Goal: Download file/media

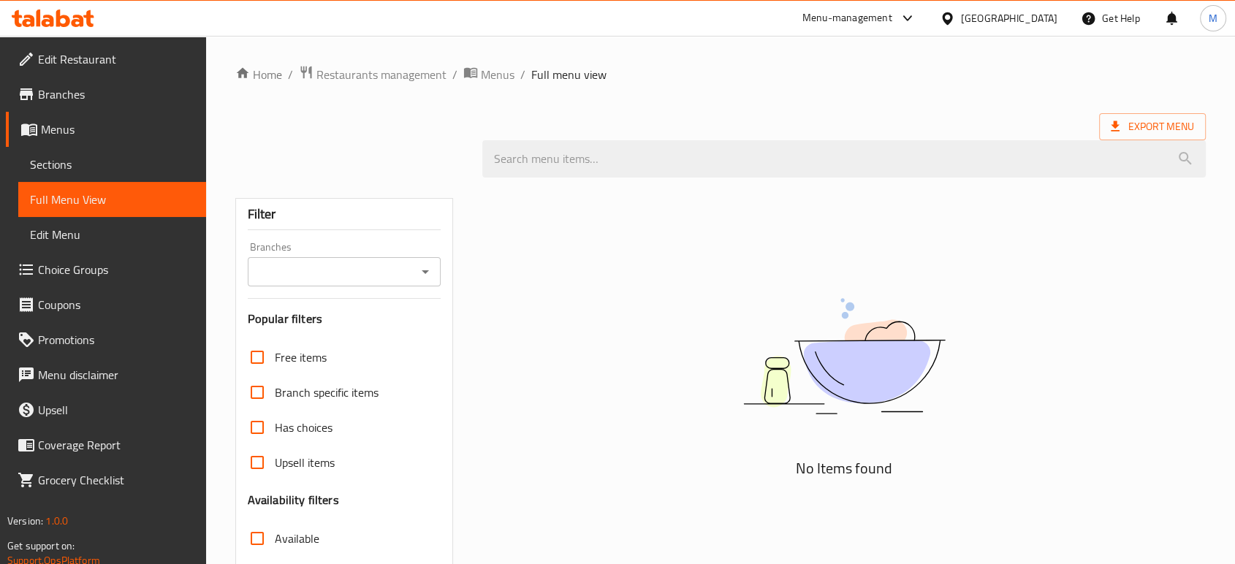
click at [955, 20] on icon at bounding box center [947, 18] width 15 height 15
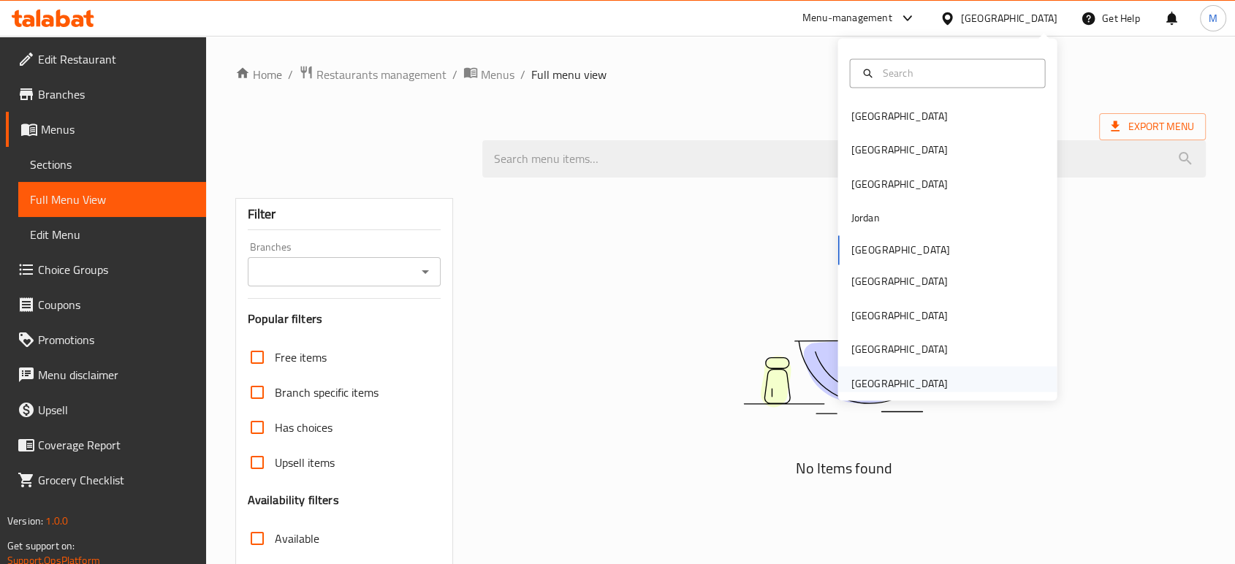
click at [887, 377] on div "[GEOGRAPHIC_DATA]" at bounding box center [899, 383] width 96 height 16
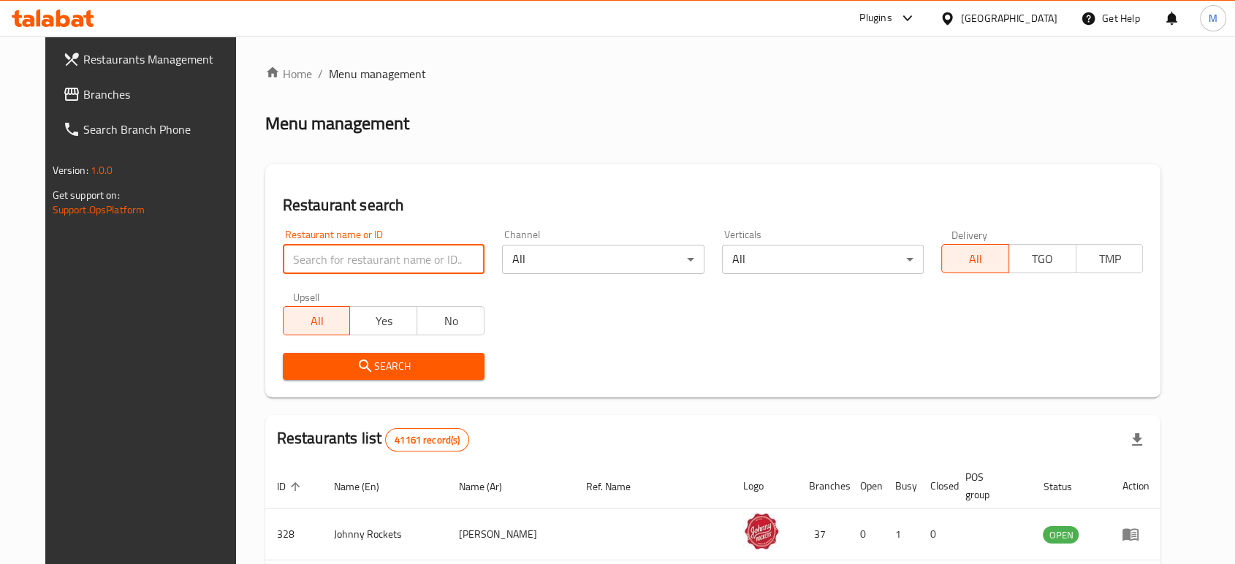
click at [443, 263] on input "search" at bounding box center [384, 259] width 202 height 29
paste input "690245"
type input "690245"
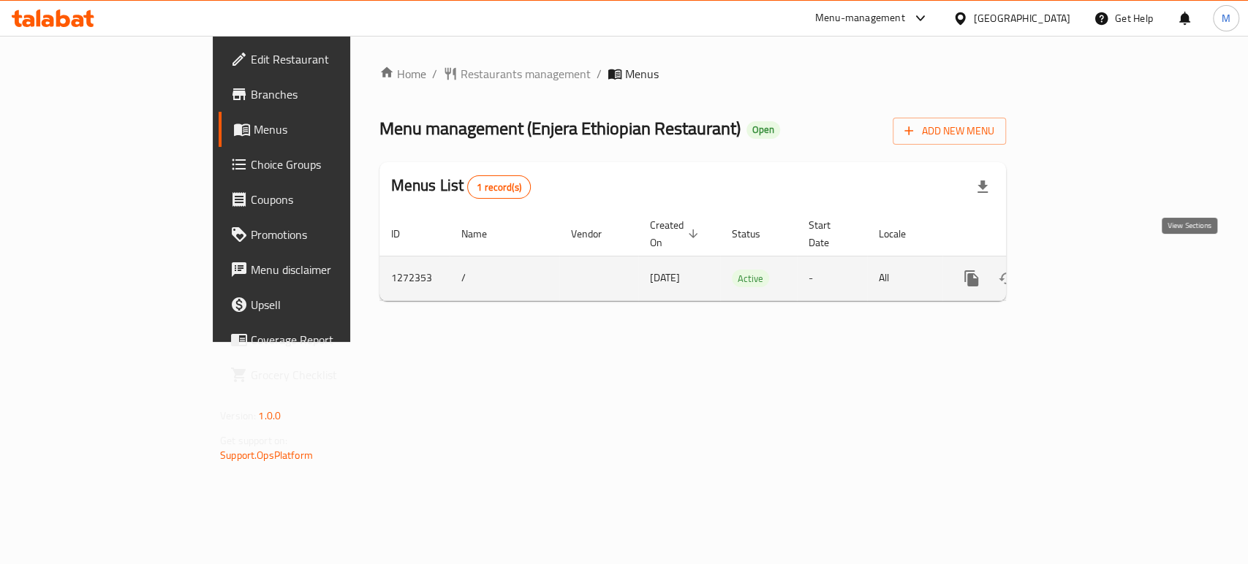
click at [1083, 272] on icon "enhanced table" at bounding box center [1076, 278] width 13 height 13
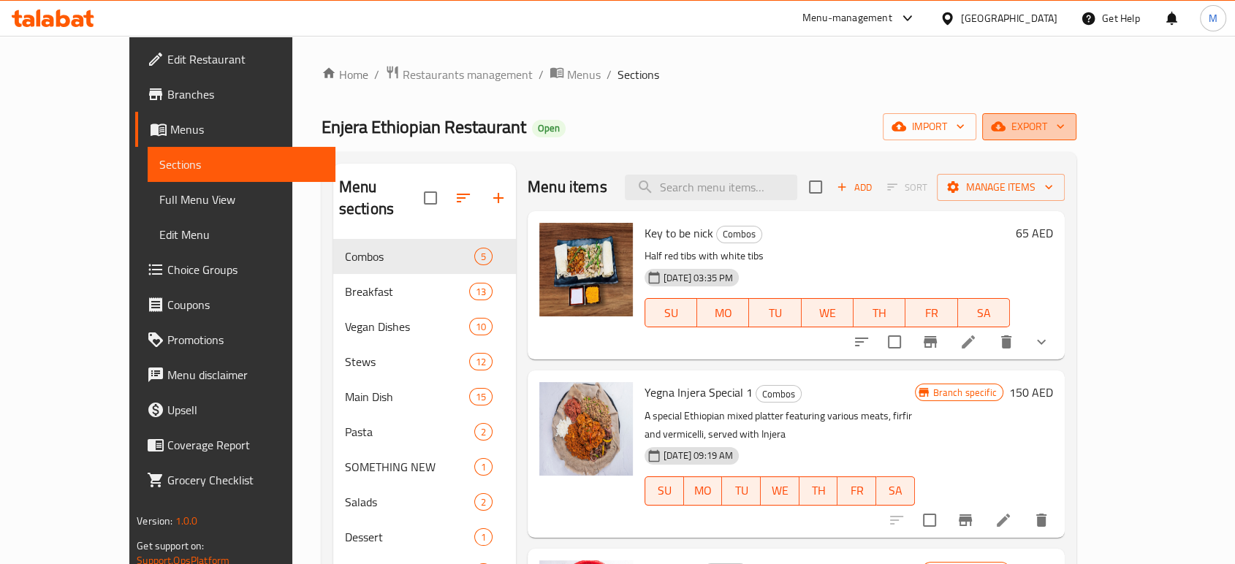
click at [1065, 121] on span "export" at bounding box center [1029, 127] width 71 height 18
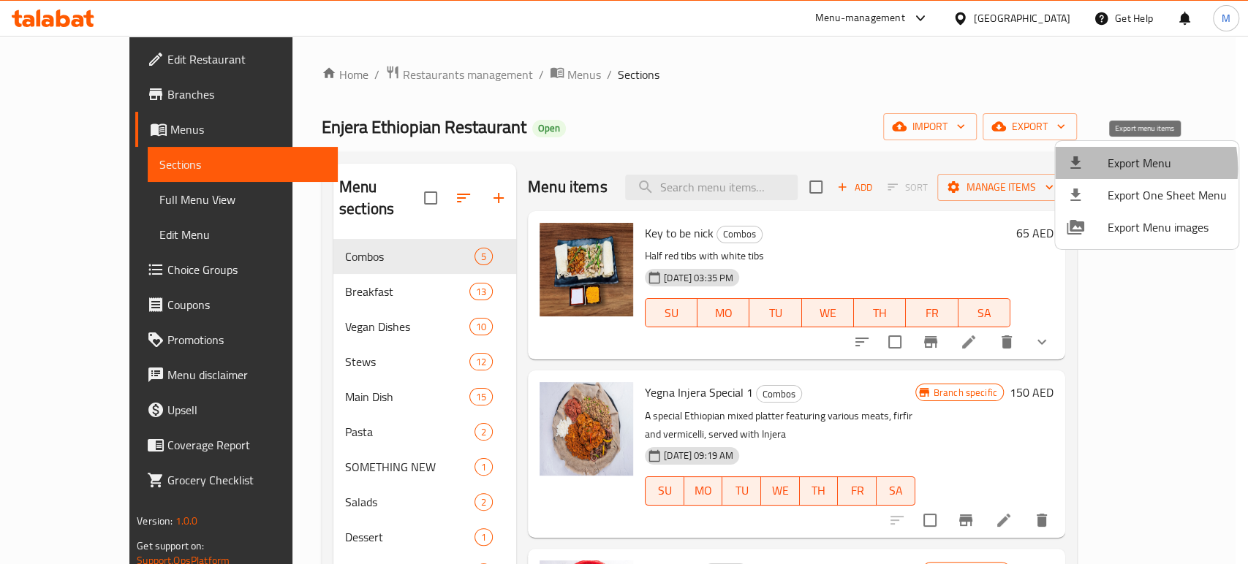
click at [1101, 168] on div at bounding box center [1087, 163] width 41 height 18
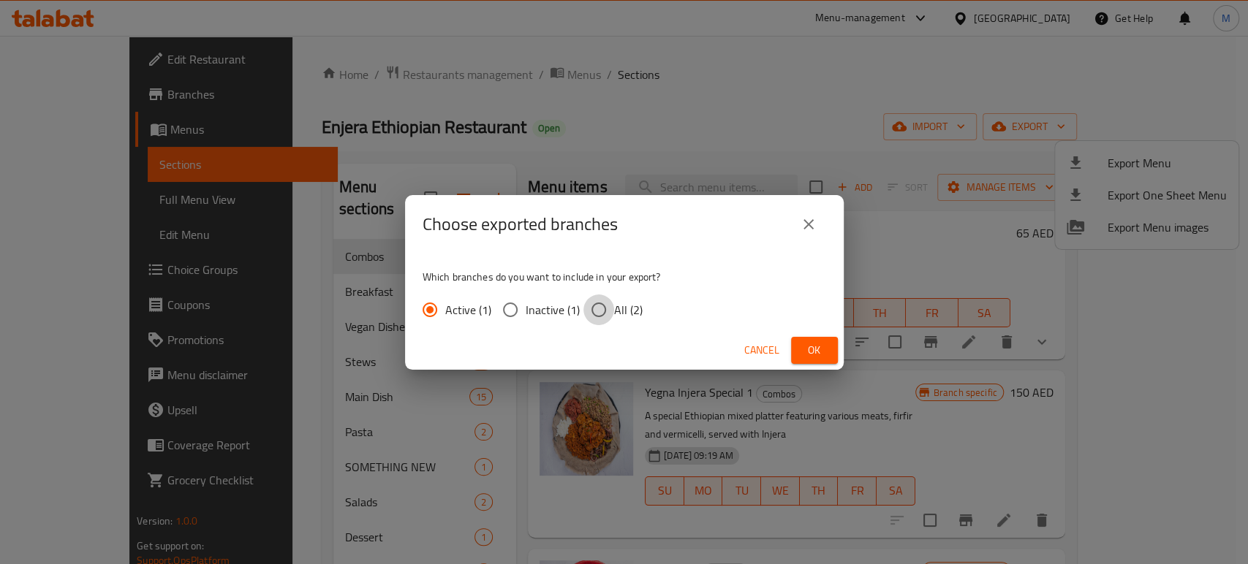
click at [590, 307] on input "All (2)" at bounding box center [598, 310] width 31 height 31
radio input "true"
click at [809, 362] on button "Ok" at bounding box center [814, 350] width 47 height 27
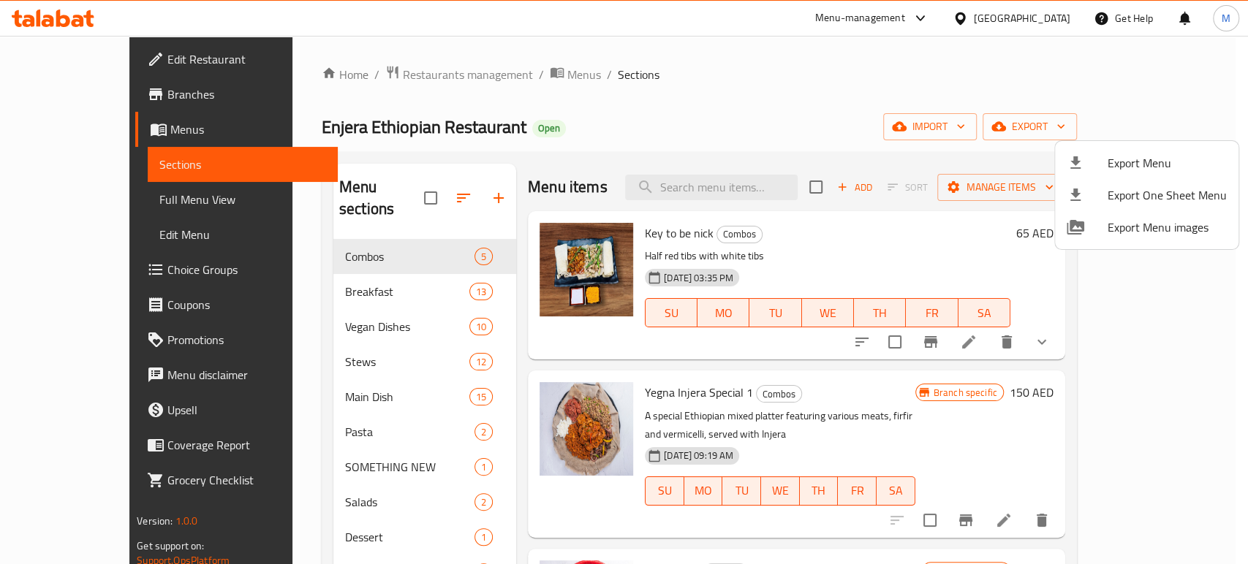
click at [72, 88] on div at bounding box center [624, 282] width 1248 height 564
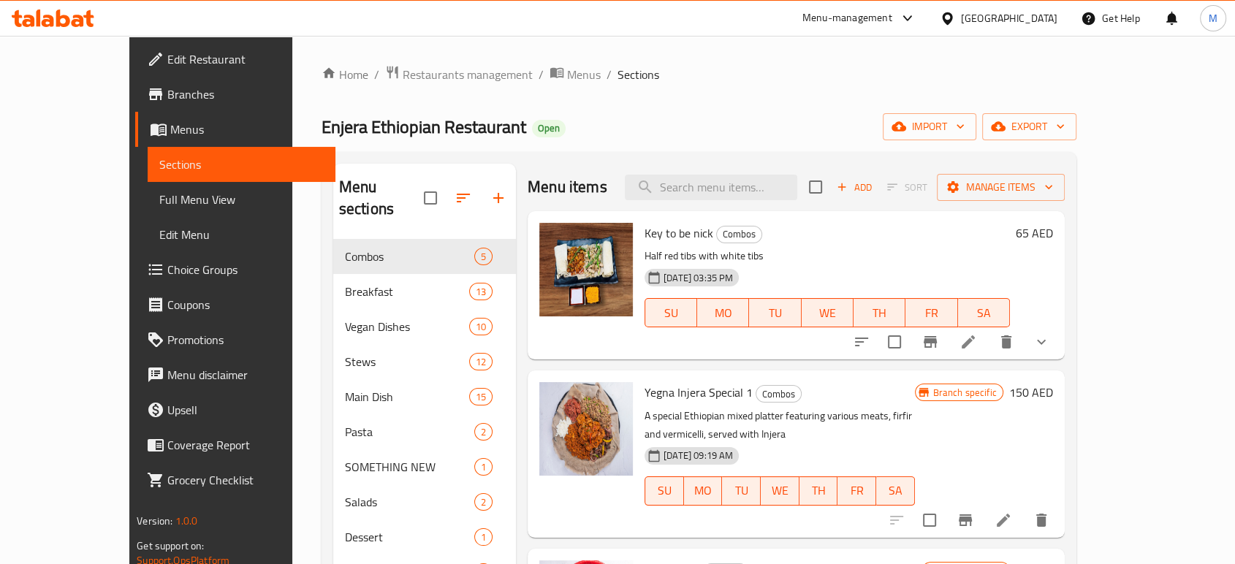
click at [167, 93] on span "Branches" at bounding box center [245, 95] width 156 height 18
